Goal: Task Accomplishment & Management: Manage account settings

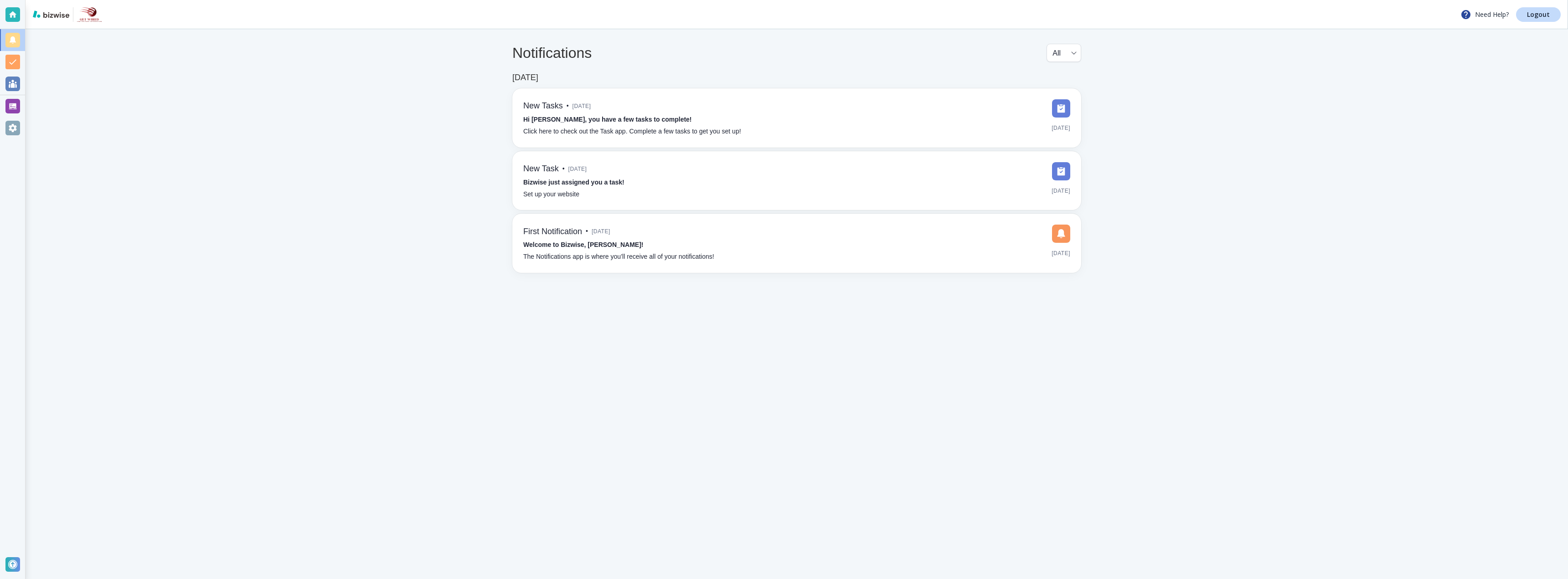
click at [1246, 102] on main "Notifications All all ​ [DATE] New Tasks • [DATE] Hi [PERSON_NAME], you have a …" at bounding box center [797, 304] width 1543 height 550
click at [15, 130] on div at bounding box center [13, 128] width 15 height 15
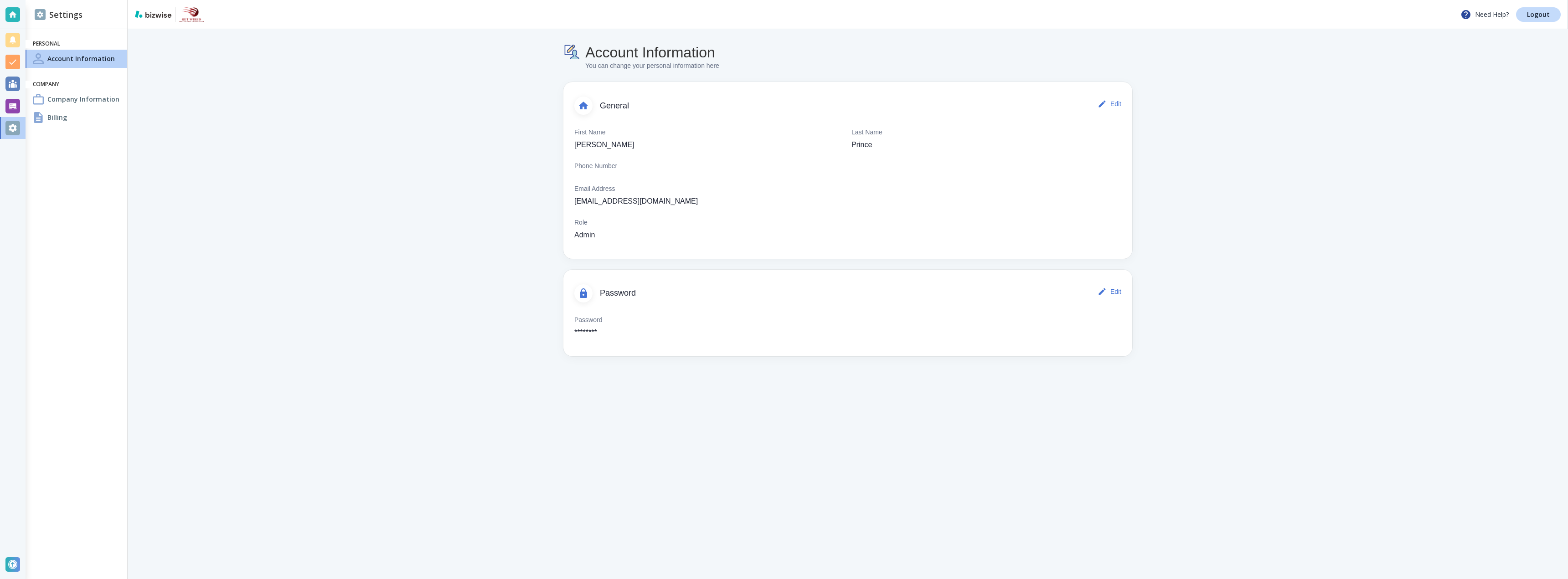
click at [64, 121] on h4 "Billing" at bounding box center [57, 117] width 19 height 9
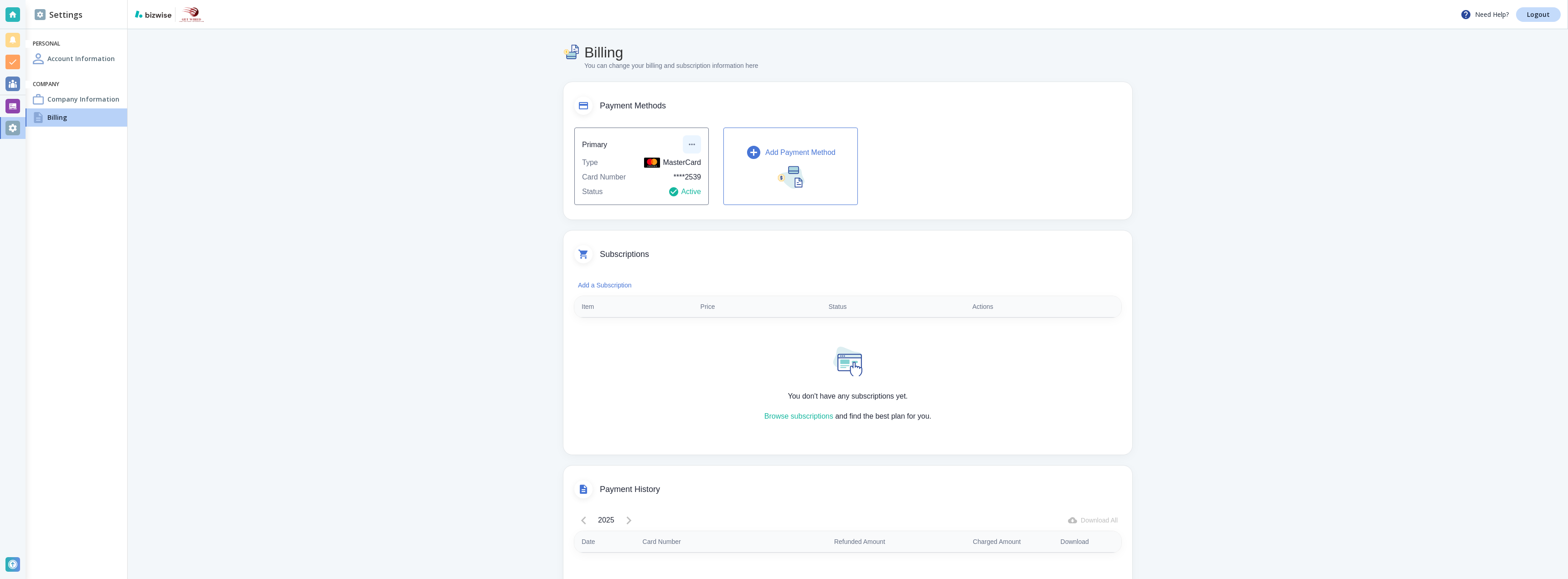
click at [689, 142] on icon "button" at bounding box center [692, 144] width 9 height 9
click at [708, 166] on li "Edit payment method" at bounding box center [722, 165] width 76 height 15
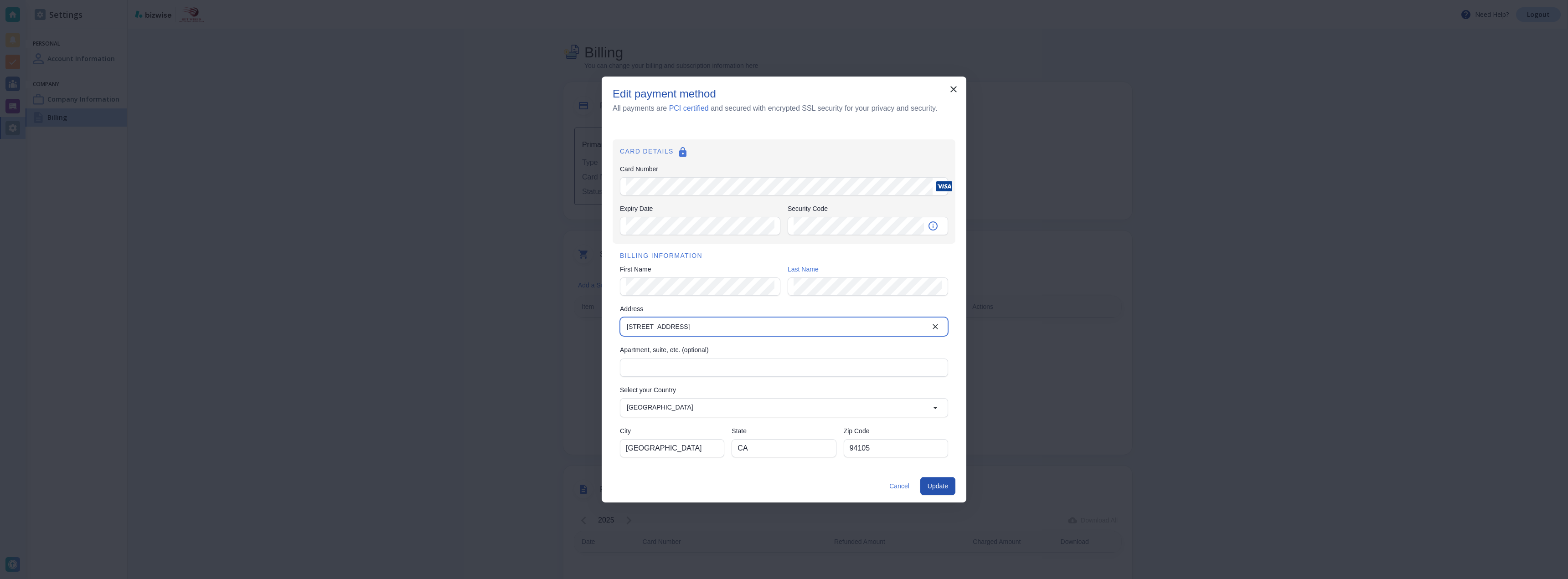
click at [696, 332] on input "[STREET_ADDRESS]" at bounding box center [776, 326] width 307 height 13
type input "4"
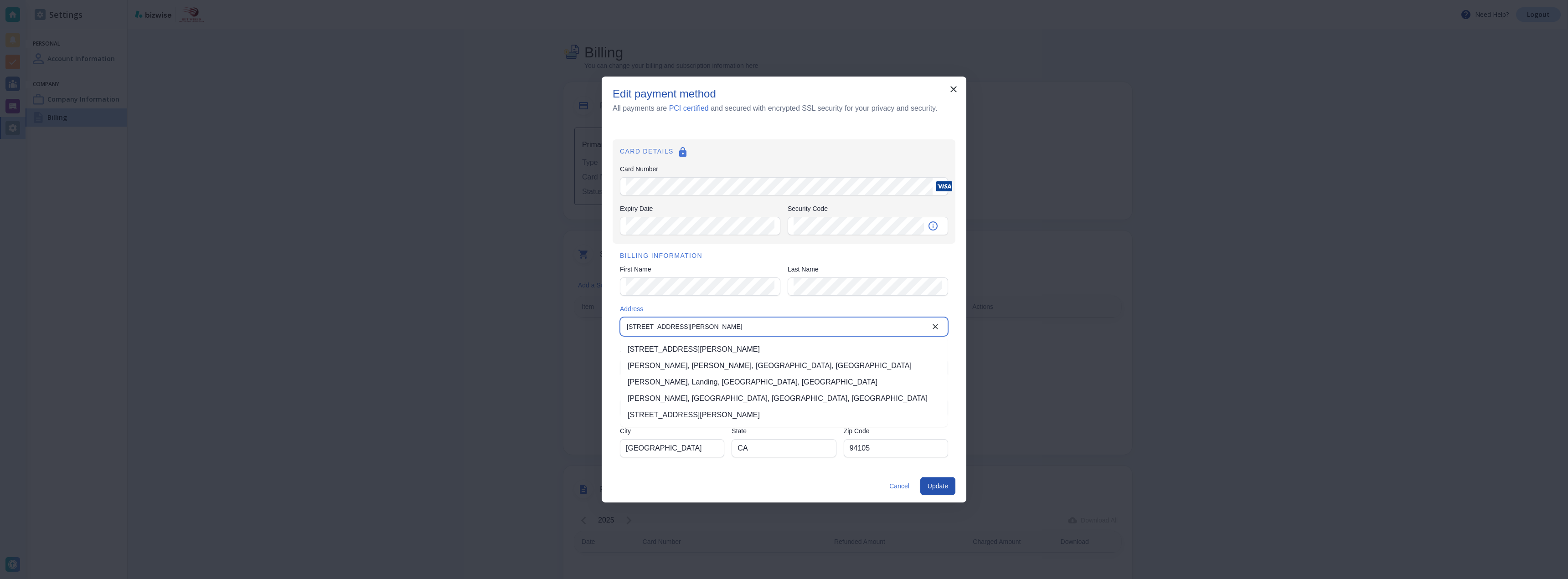
click at [663, 330] on input "[STREET_ADDRESS][PERSON_NAME]" at bounding box center [776, 326] width 307 height 13
click at [661, 329] on input "[STREET_ADDRESS][PERSON_NAME]" at bounding box center [776, 326] width 307 height 13
click at [658, 329] on input "[STREET_ADDRESS][PERSON_NAME]" at bounding box center [776, 326] width 307 height 13
click at [708, 350] on li "[STREET_ADDRESS][PERSON_NAME]" at bounding box center [783, 349] width 327 height 17
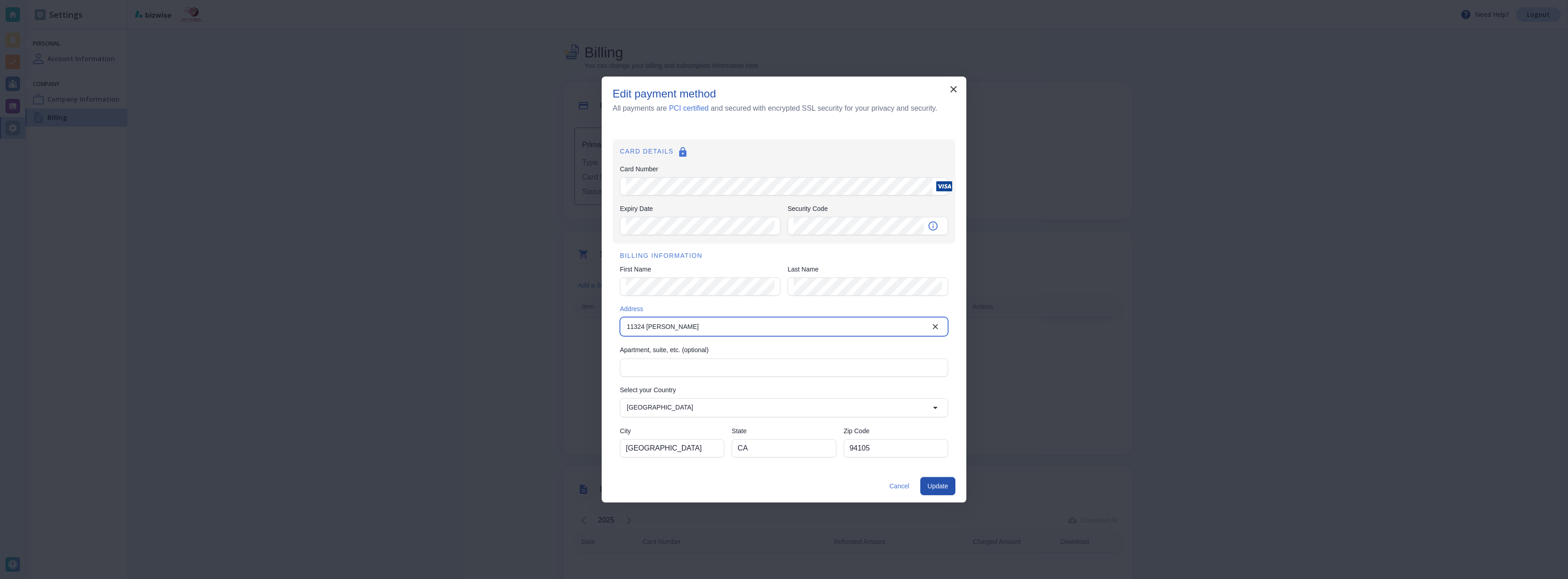
type input "[STREET_ADDRESS][PERSON_NAME]"
type input "[US_STATE][GEOGRAPHIC_DATA]"
type input "OK"
type input "74857"
type input "[STREET_ADDRESS][PERSON_NAME]"
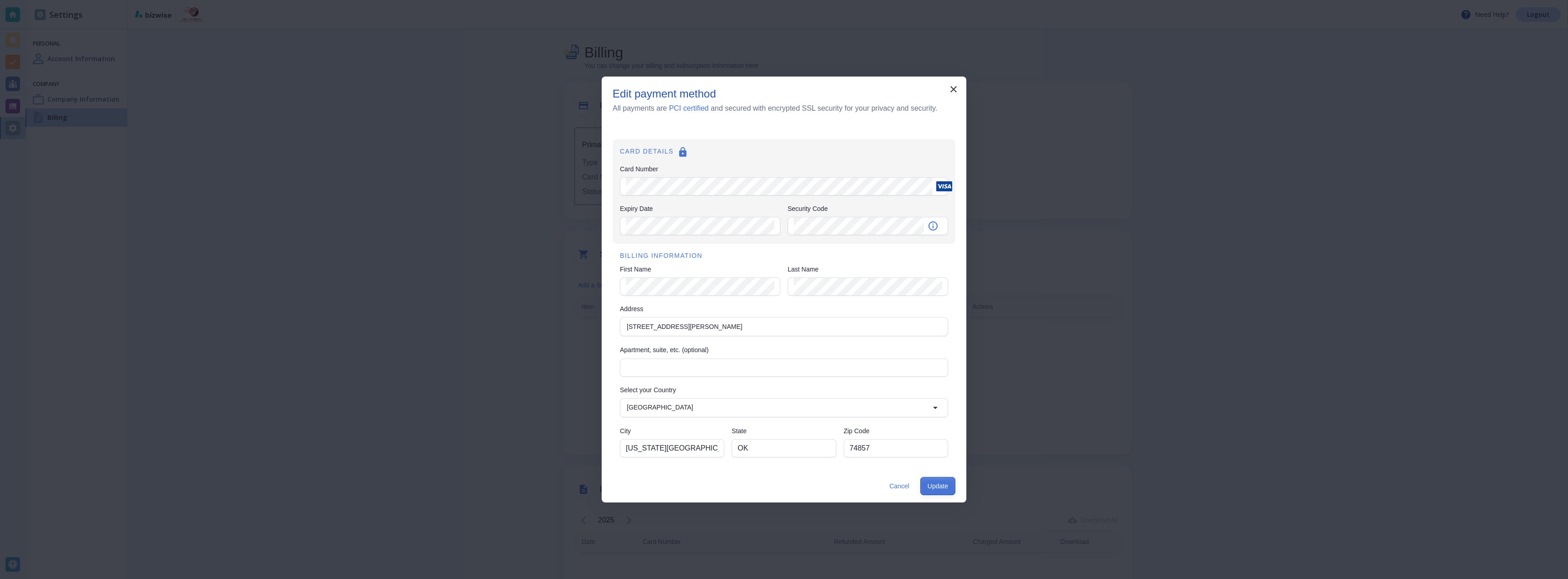
click at [942, 489] on button "Update" at bounding box center [938, 485] width 35 height 18
click at [941, 487] on button "Update" at bounding box center [938, 485] width 35 height 18
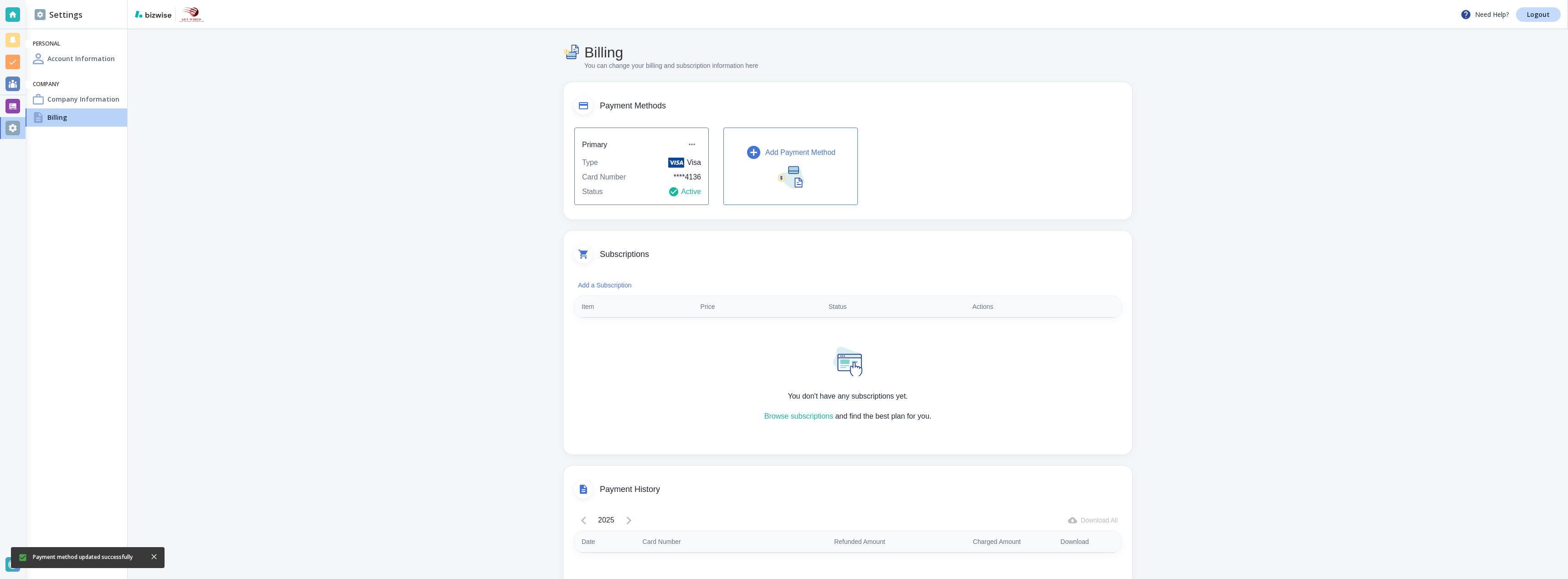
click at [75, 98] on h4 "Company Information" at bounding box center [84, 99] width 72 height 9
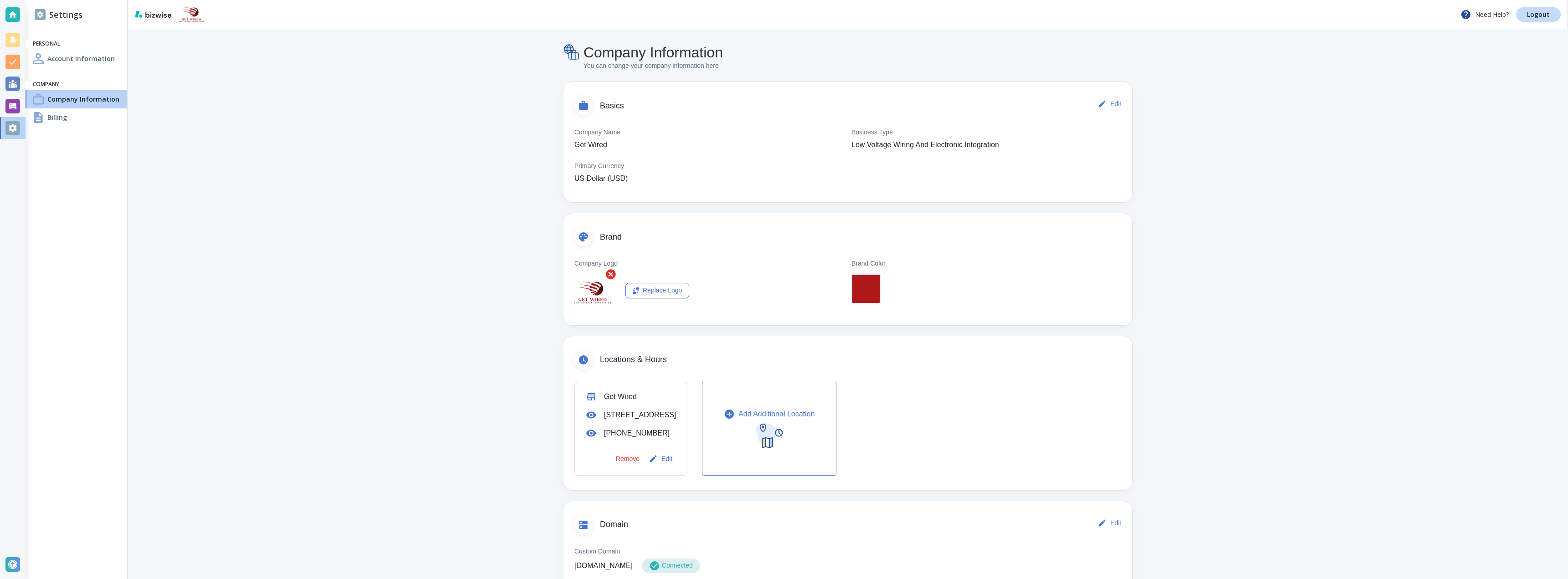
click at [74, 60] on h4 "Account Information" at bounding box center [81, 58] width 68 height 9
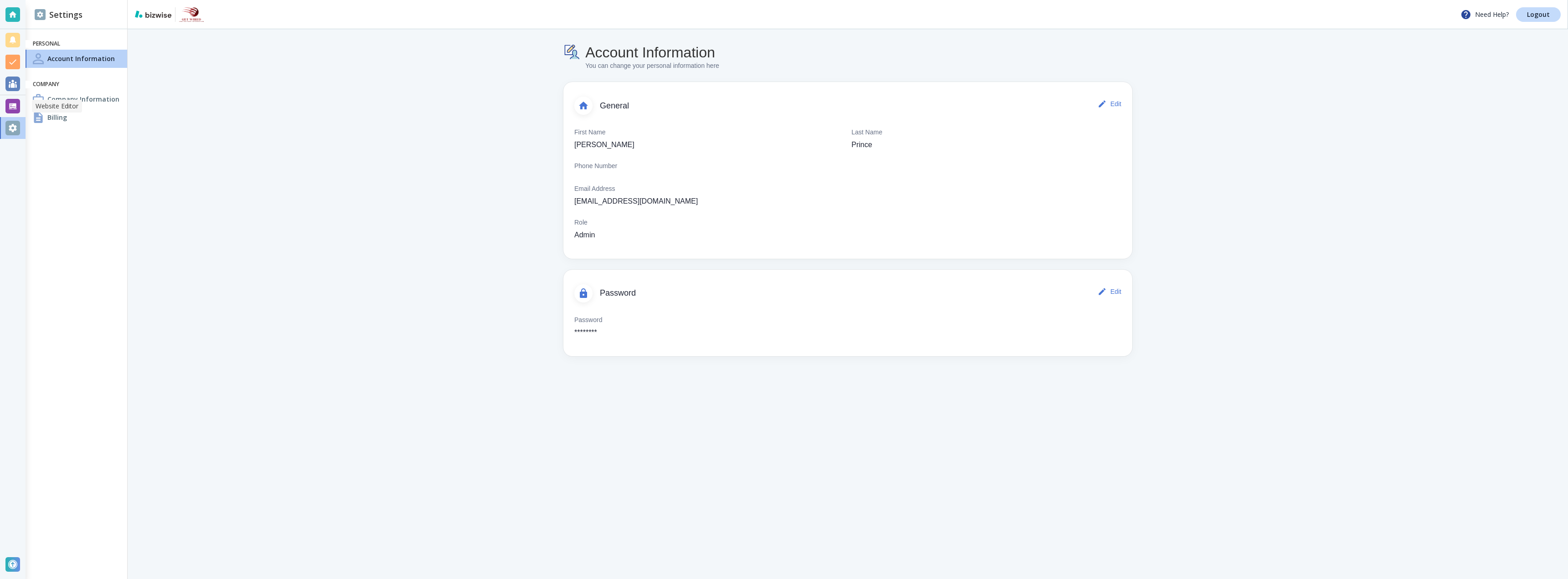
click at [13, 102] on div at bounding box center [13, 106] width 15 height 15
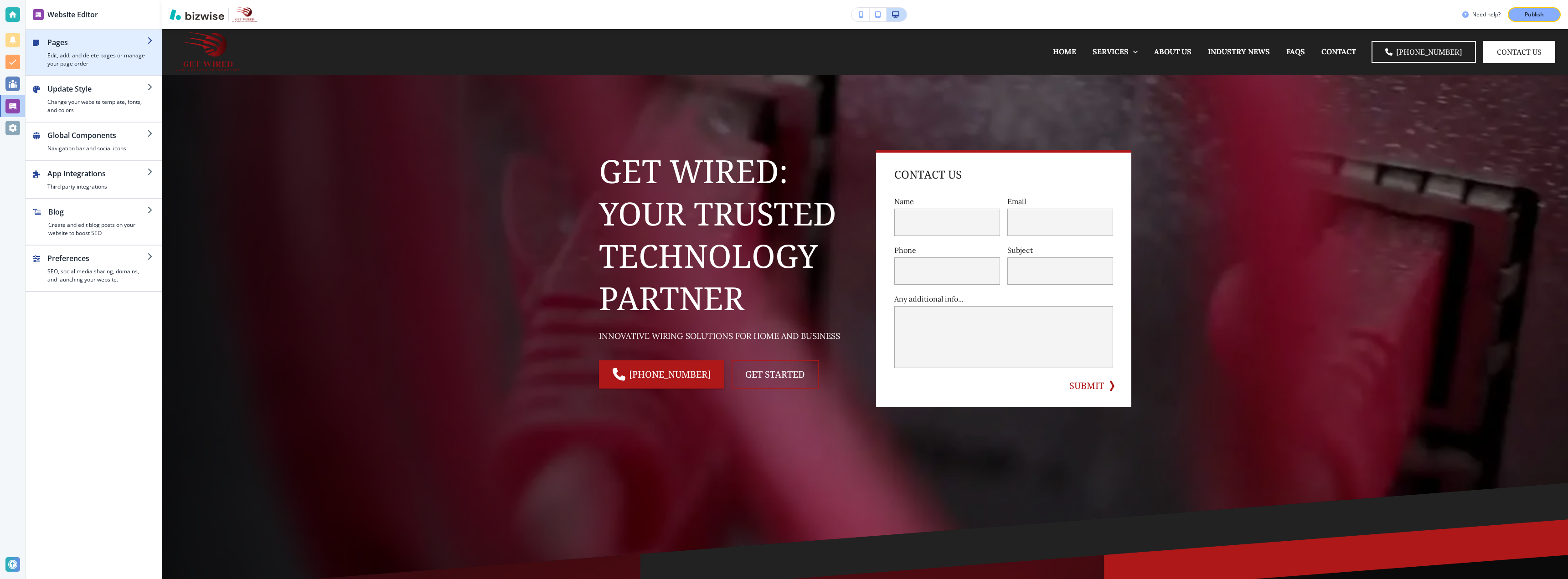
click at [98, 56] on h4 "Edit, add, and delete pages or manage your page order" at bounding box center [97, 60] width 100 height 17
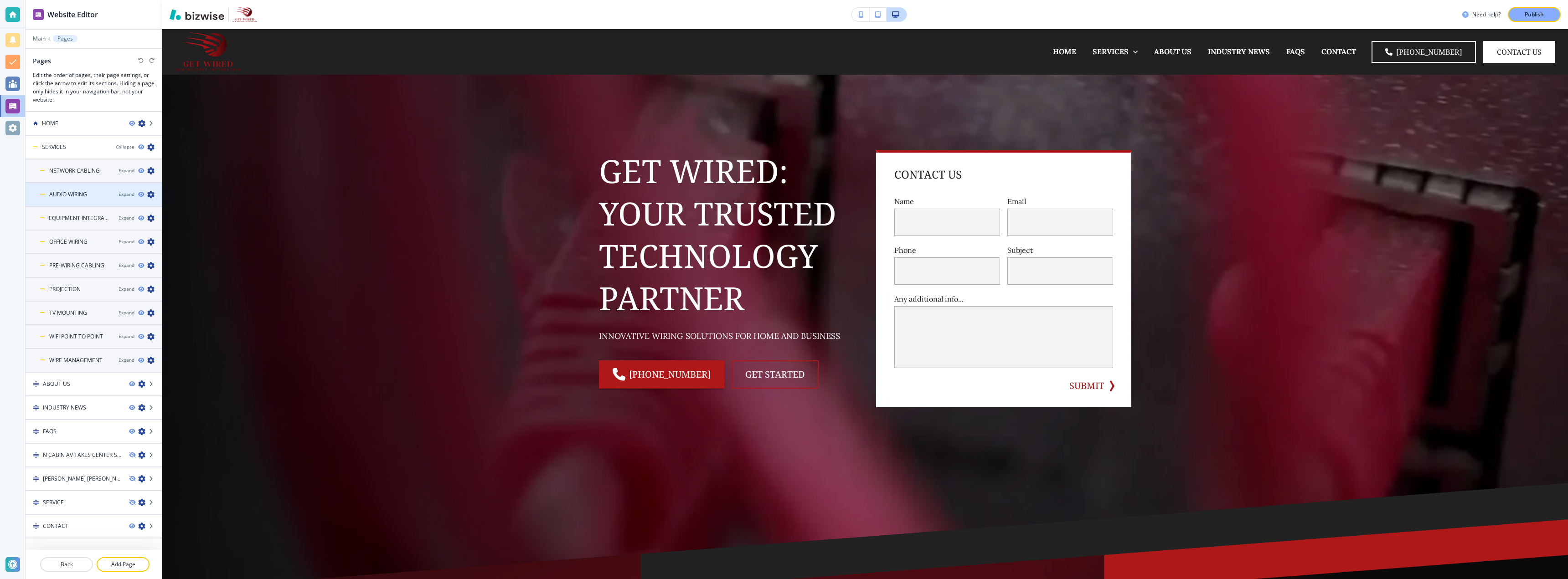
click at [84, 197] on h4 "AUDIO WIRING" at bounding box center [68, 195] width 38 height 8
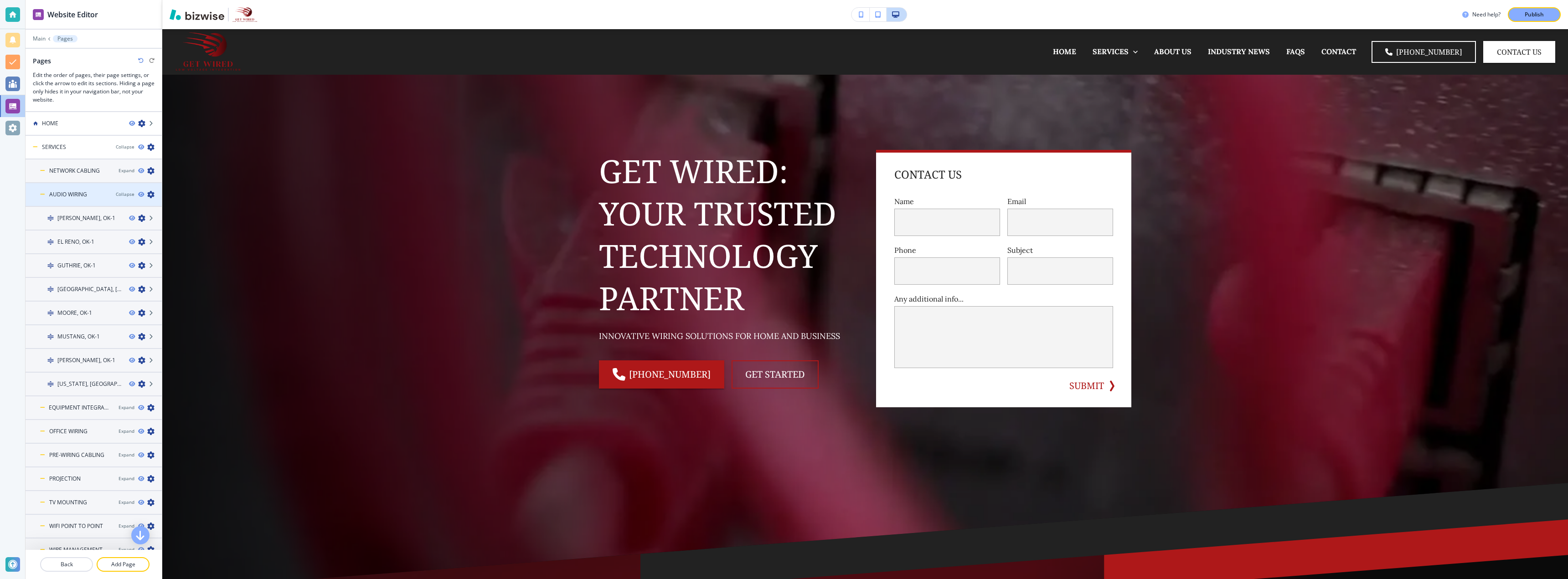
click at [85, 197] on h4 "AUDIO WIRING" at bounding box center [68, 195] width 38 height 8
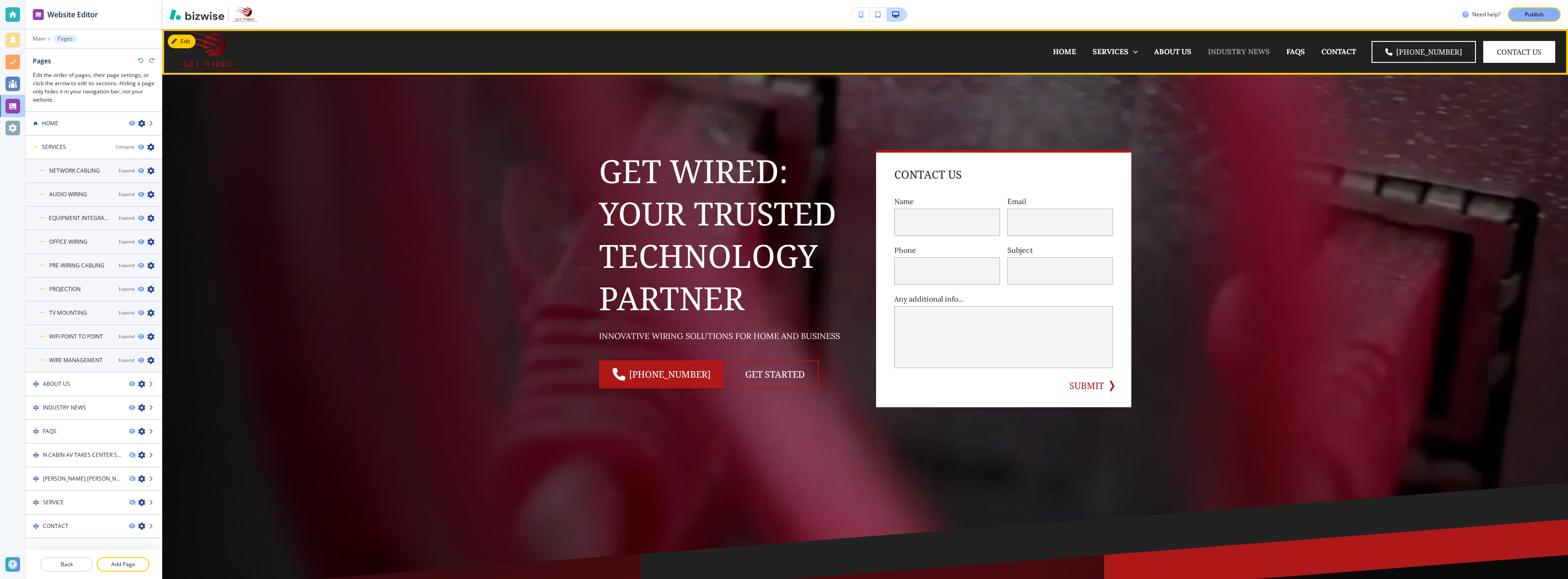
click at [1250, 53] on p "INDUSTRY NEWS" at bounding box center [1239, 52] width 62 height 11
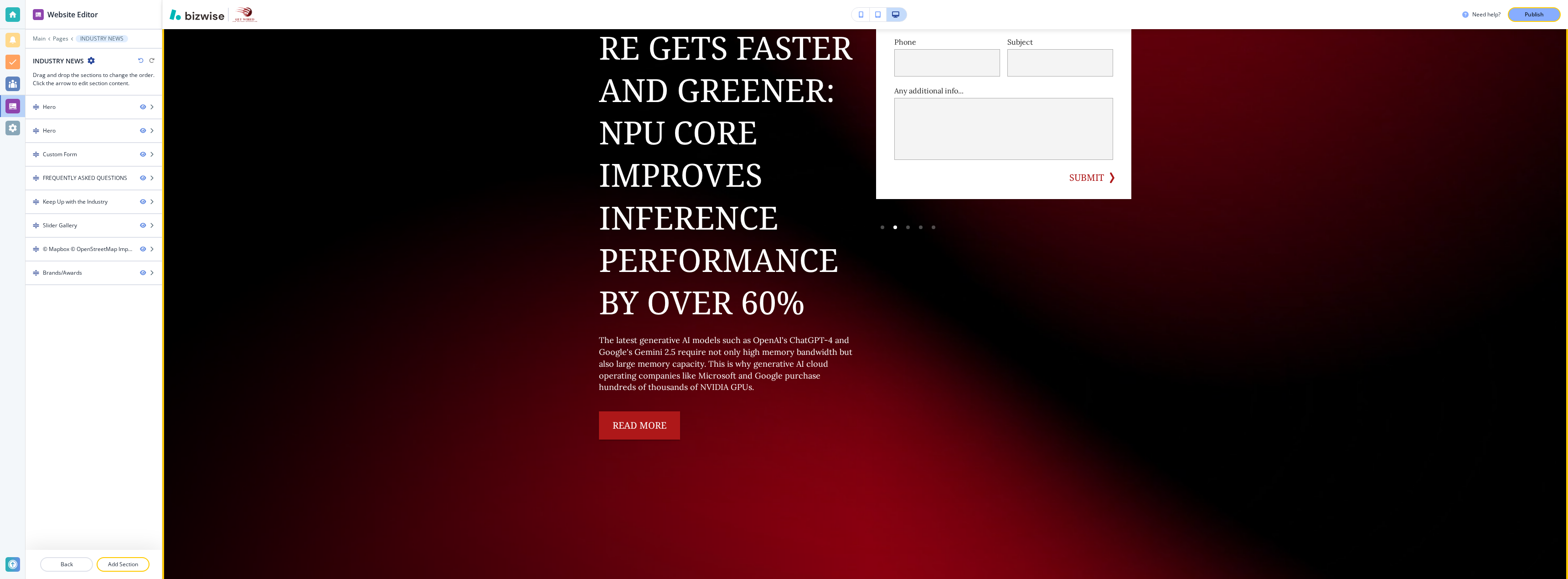
scroll to position [638, 0]
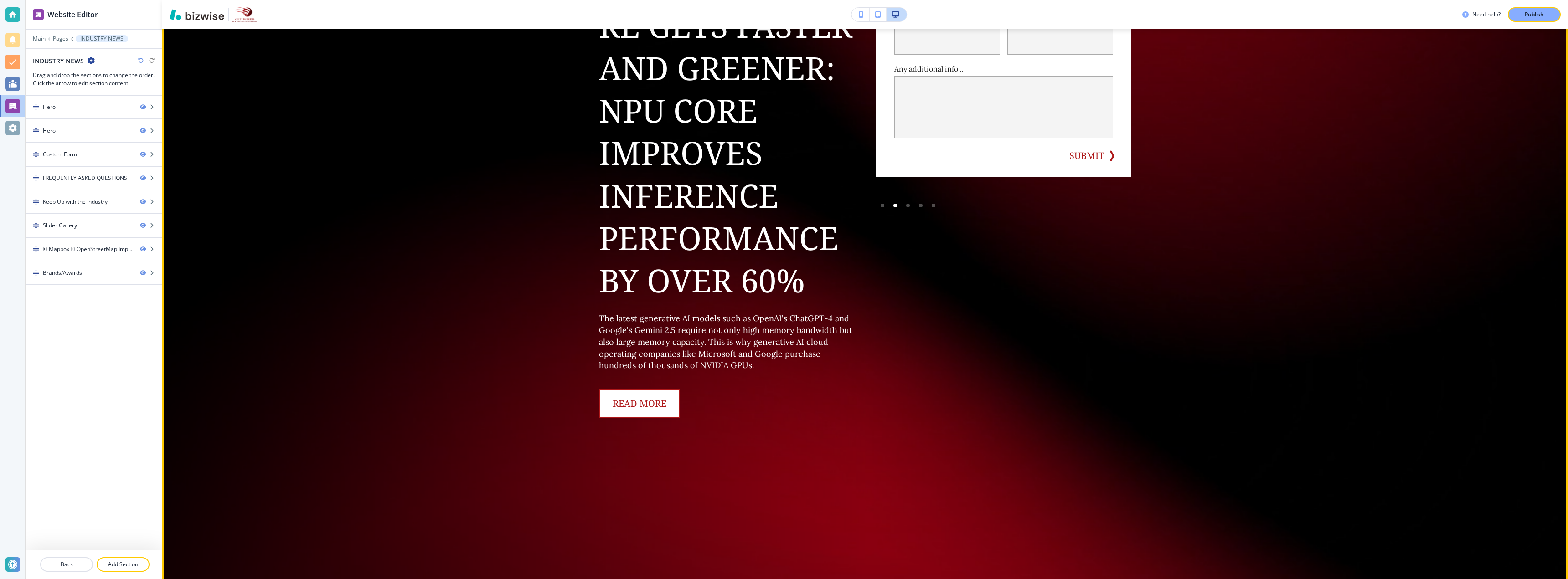
click at [645, 409] on link "Read more" at bounding box center [639, 404] width 81 height 28
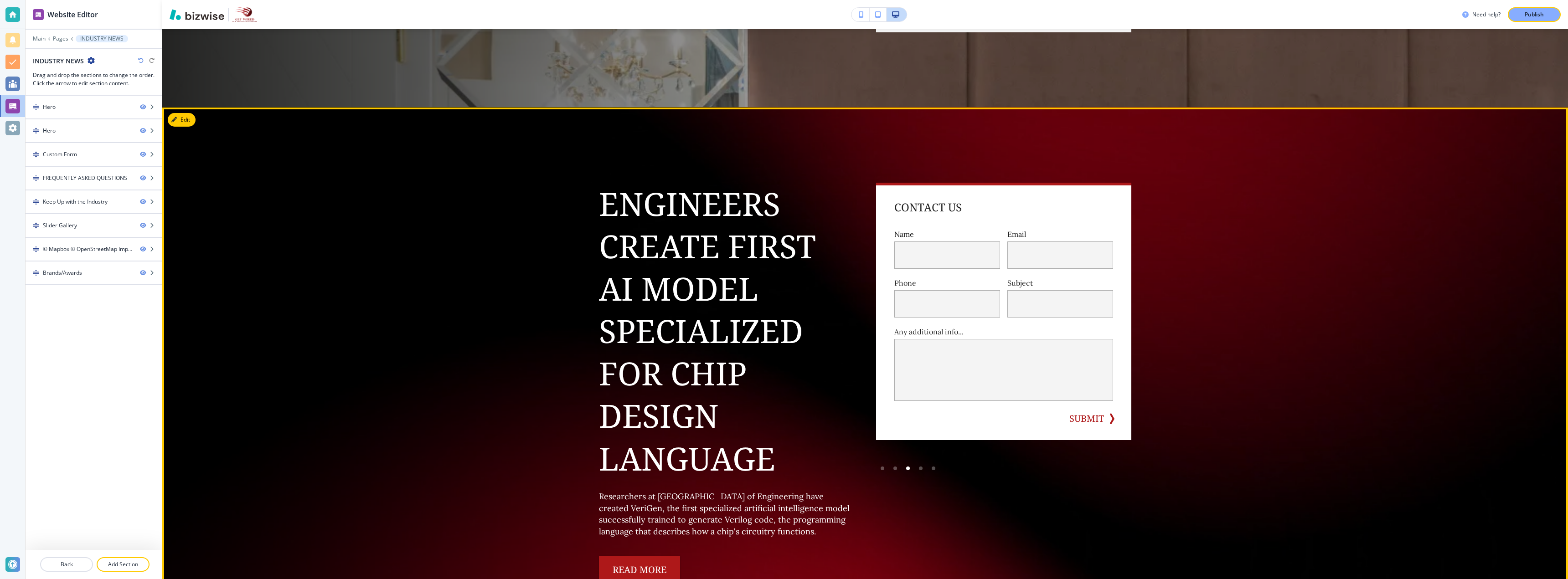
scroll to position [364, 0]
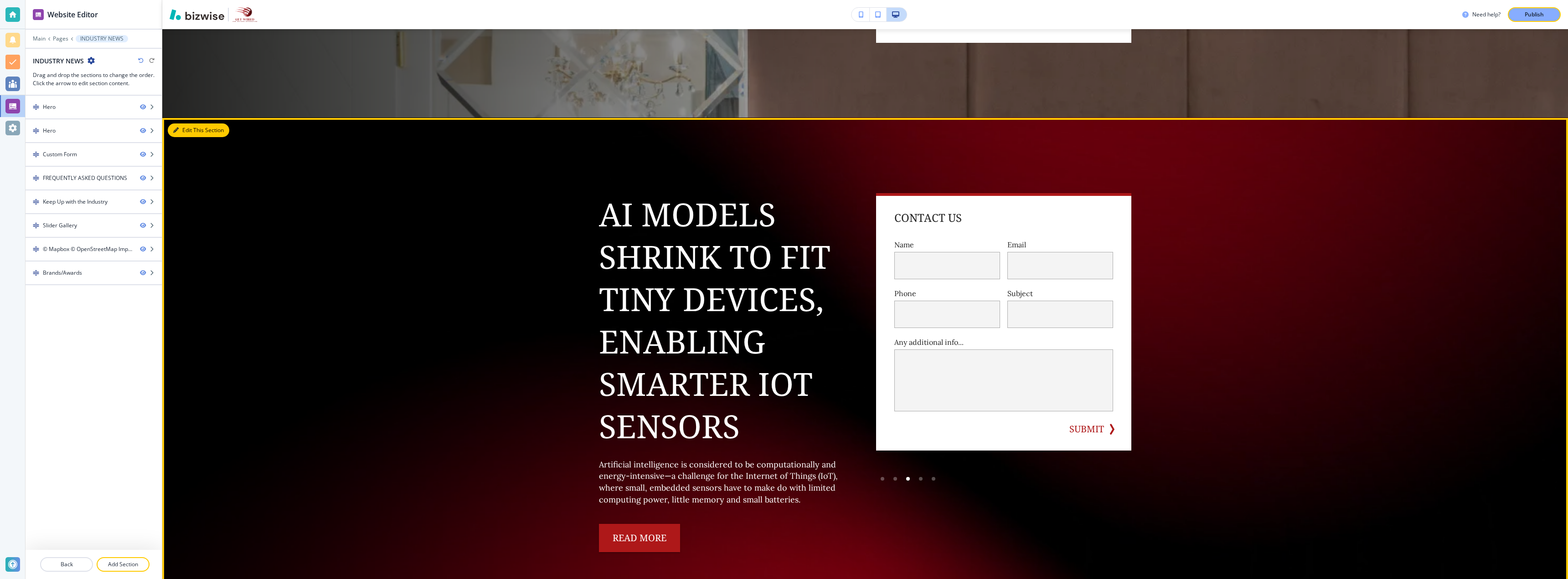
click at [204, 134] on button "Edit This Section" at bounding box center [199, 130] width 62 height 13
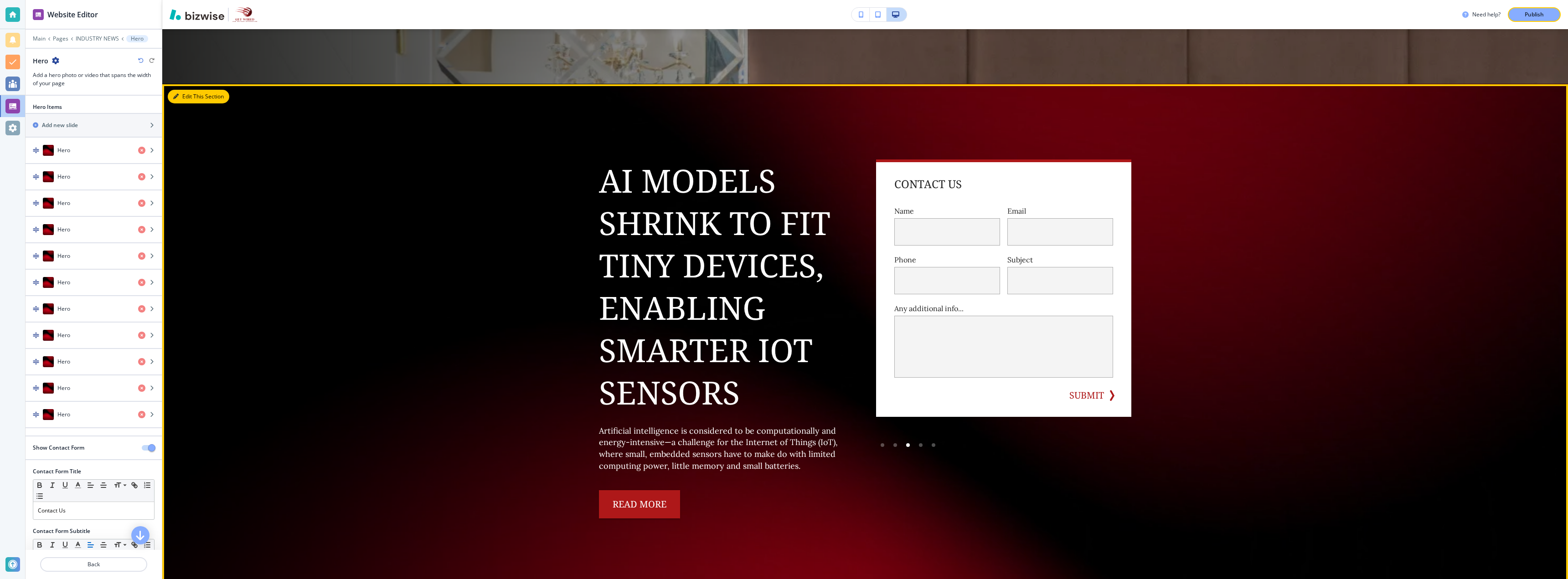
scroll to position [453, 0]
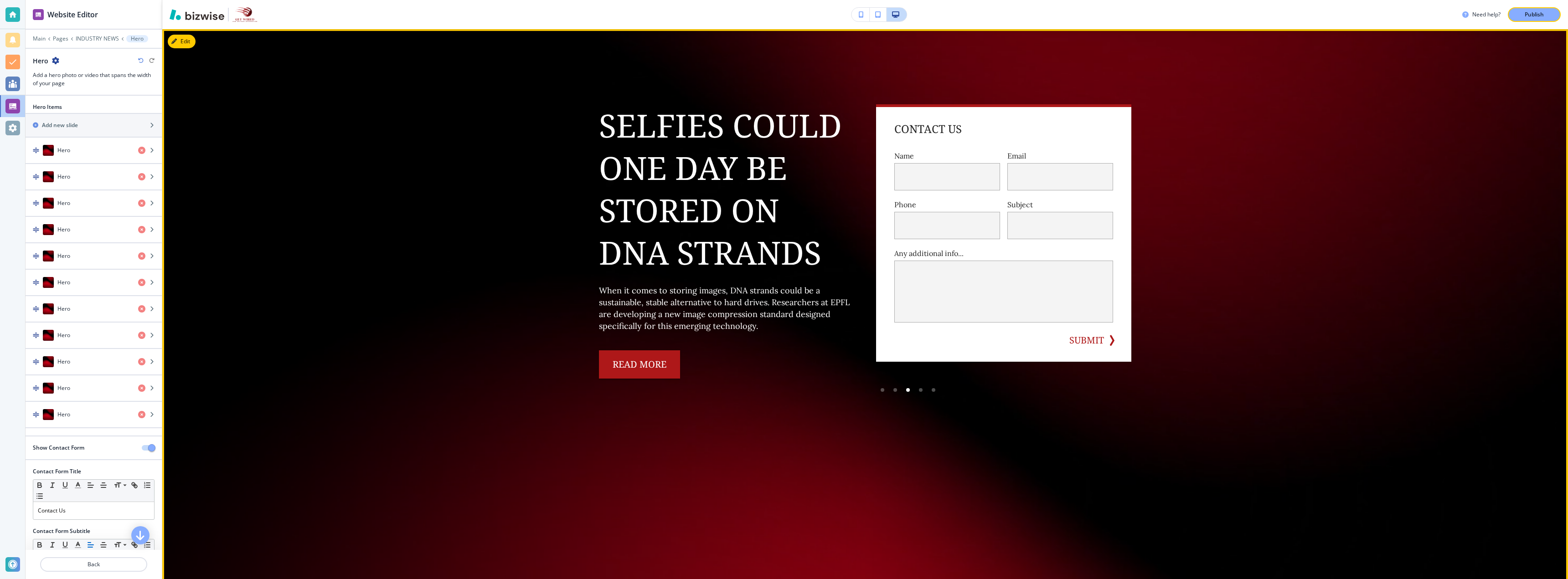
click at [252, 253] on div "Hardware, Machine Learning & AI News HARDWARE AI cloud infrastructure gets fast…" at bounding box center [865, 435] width 1405 height 811
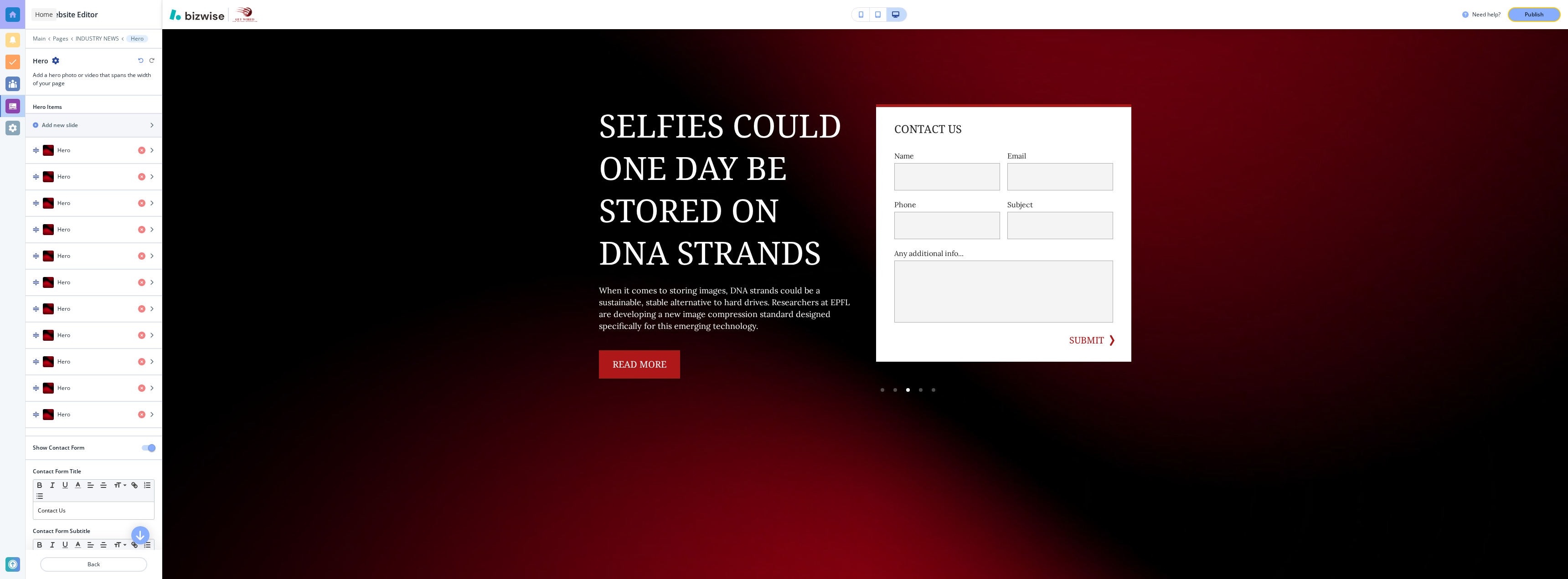
click at [11, 18] on div at bounding box center [13, 15] width 15 height 15
